Goal: Find specific page/section: Find specific page/section

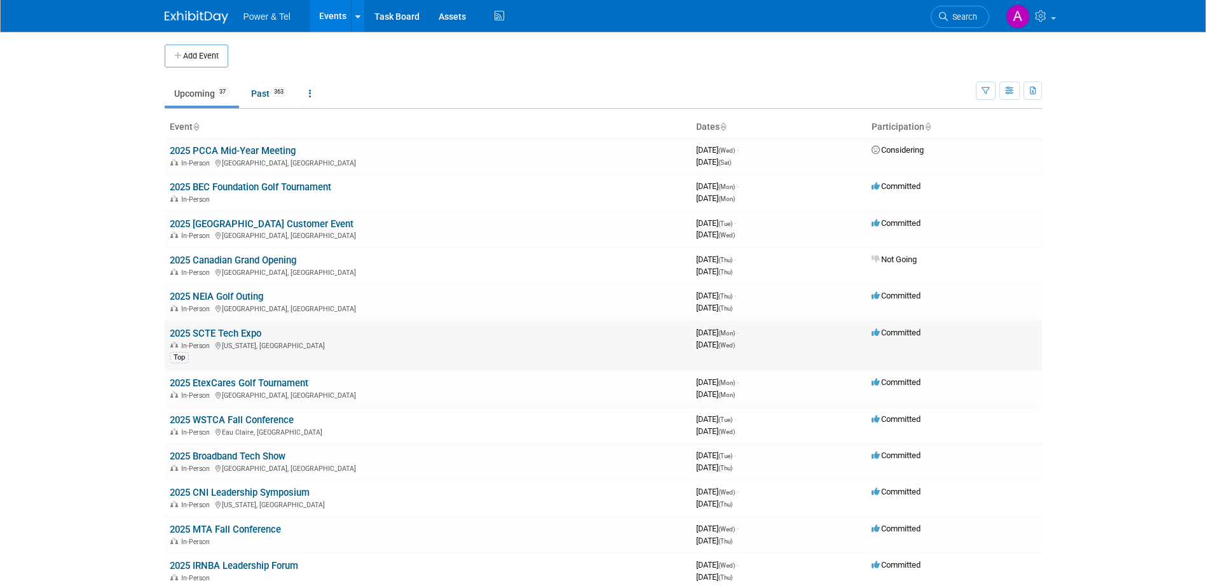
click at [226, 329] on link "2025 SCTE Tech Expo" at bounding box center [216, 333] width 92 height 11
click at [960, 20] on span "Search" at bounding box center [962, 17] width 29 height 10
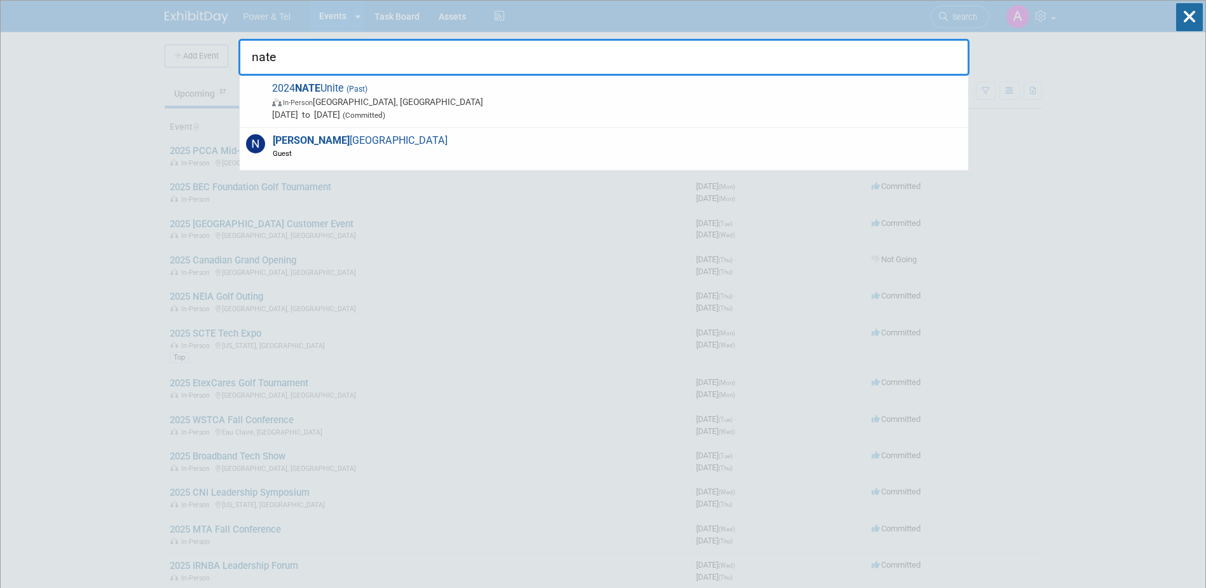
type input "nate"
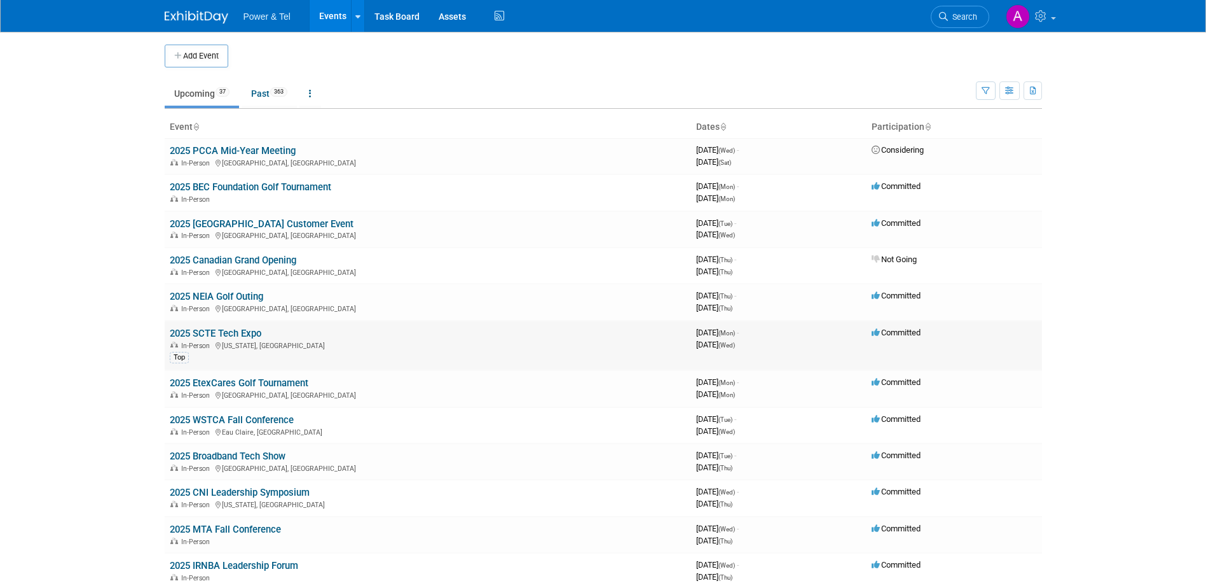
click at [198, 329] on link "2025 SCTE Tech Expo" at bounding box center [216, 333] width 92 height 11
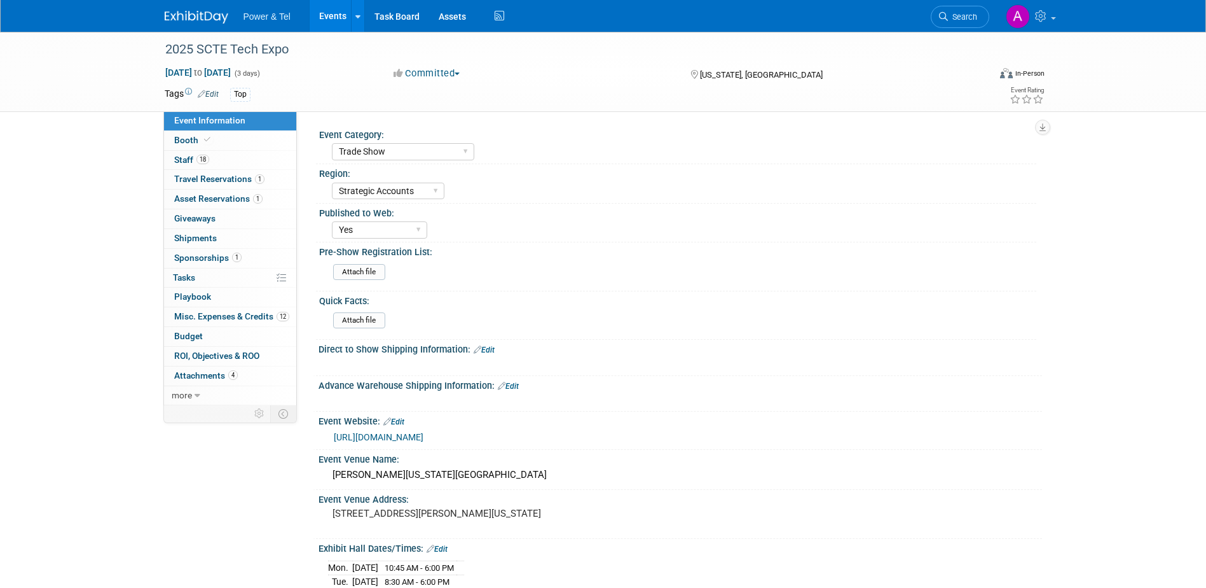
select select "Trade Show"
select select "Strategic Accounts"
select select "Yes"
click at [232, 317] on span "Misc. Expenses & Credits 12" at bounding box center [231, 316] width 115 height 10
select select "Trade Show"
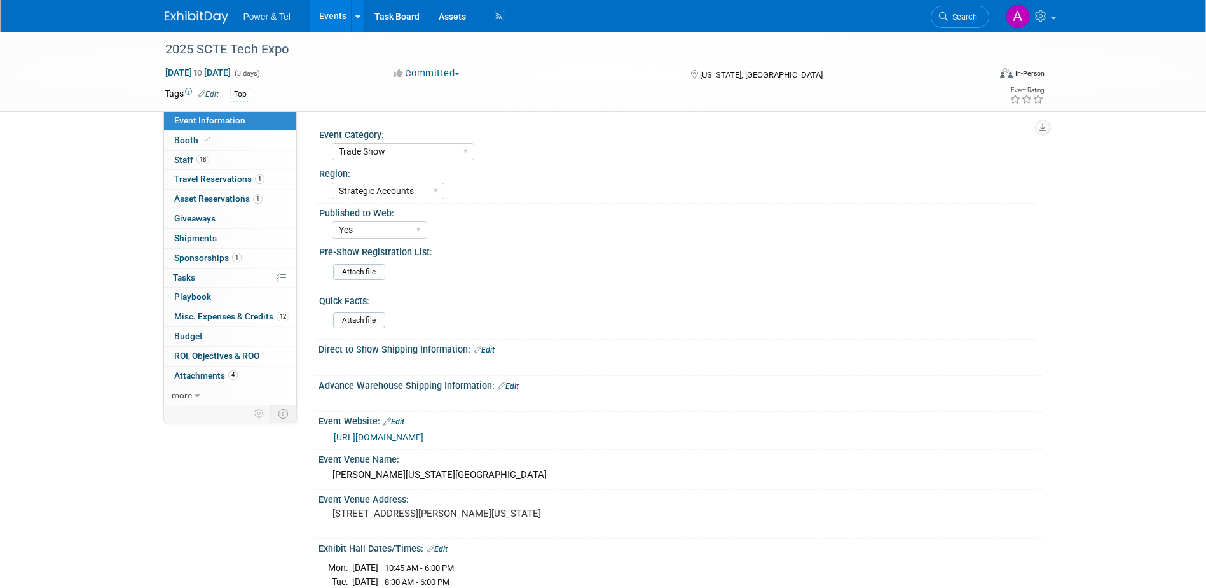
select select "Strategic Accounts"
select select "Yes"
click at [211, 319] on span "Misc. Expenses & Credits 12" at bounding box center [231, 316] width 115 height 10
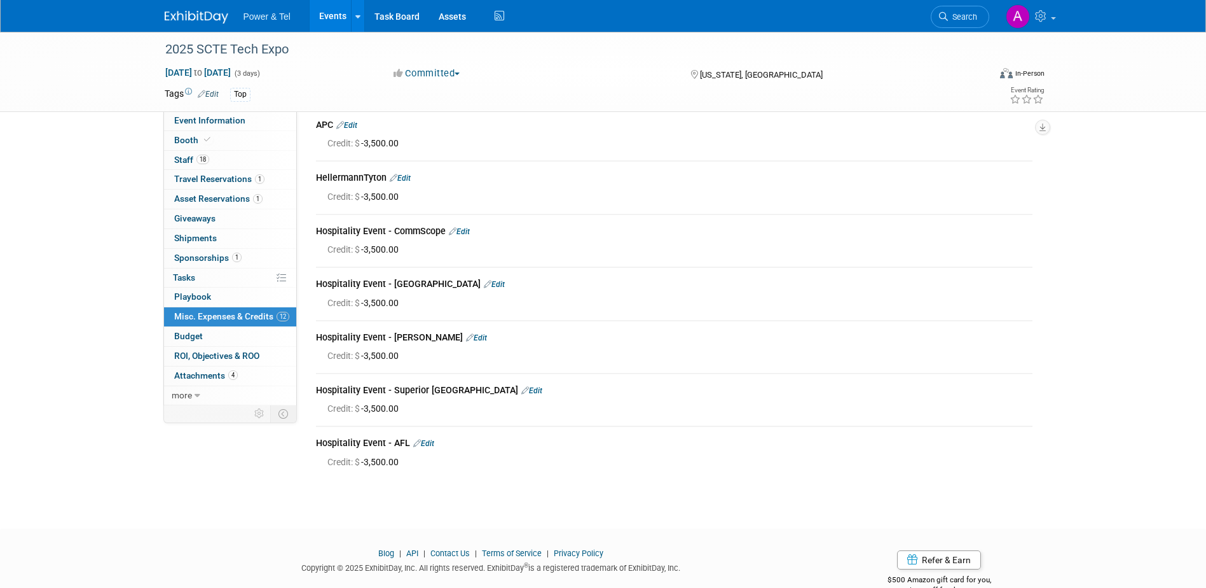
scroll to position [321, 0]
click at [232, 159] on link "18 Staff 18" at bounding box center [230, 160] width 132 height 19
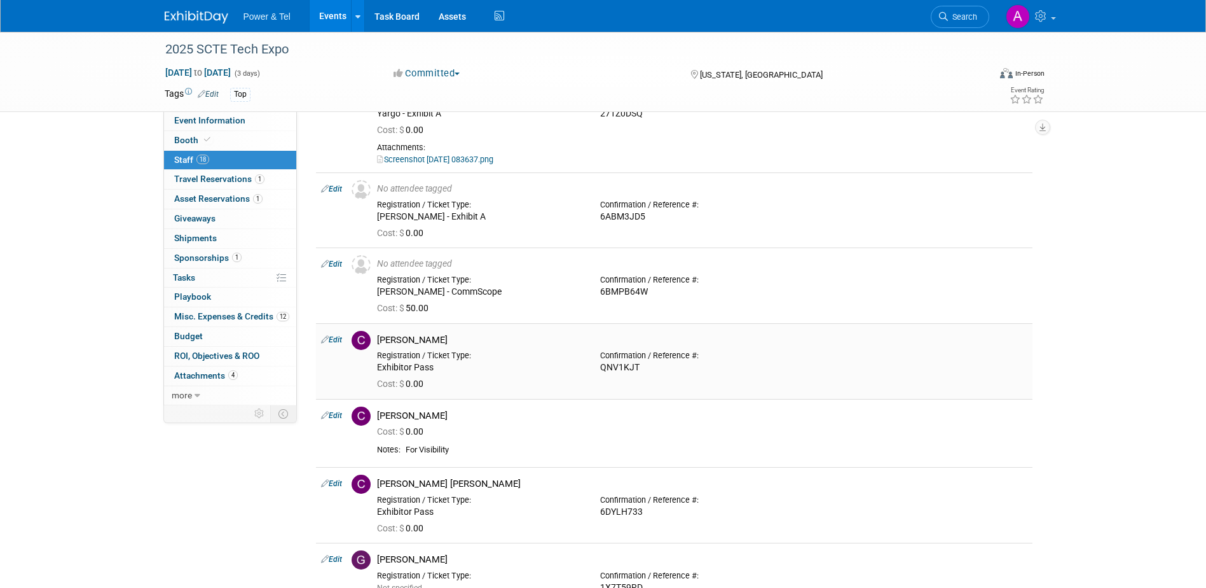
scroll to position [0, 0]
